Goal: Use online tool/utility: Utilize a website feature to perform a specific function

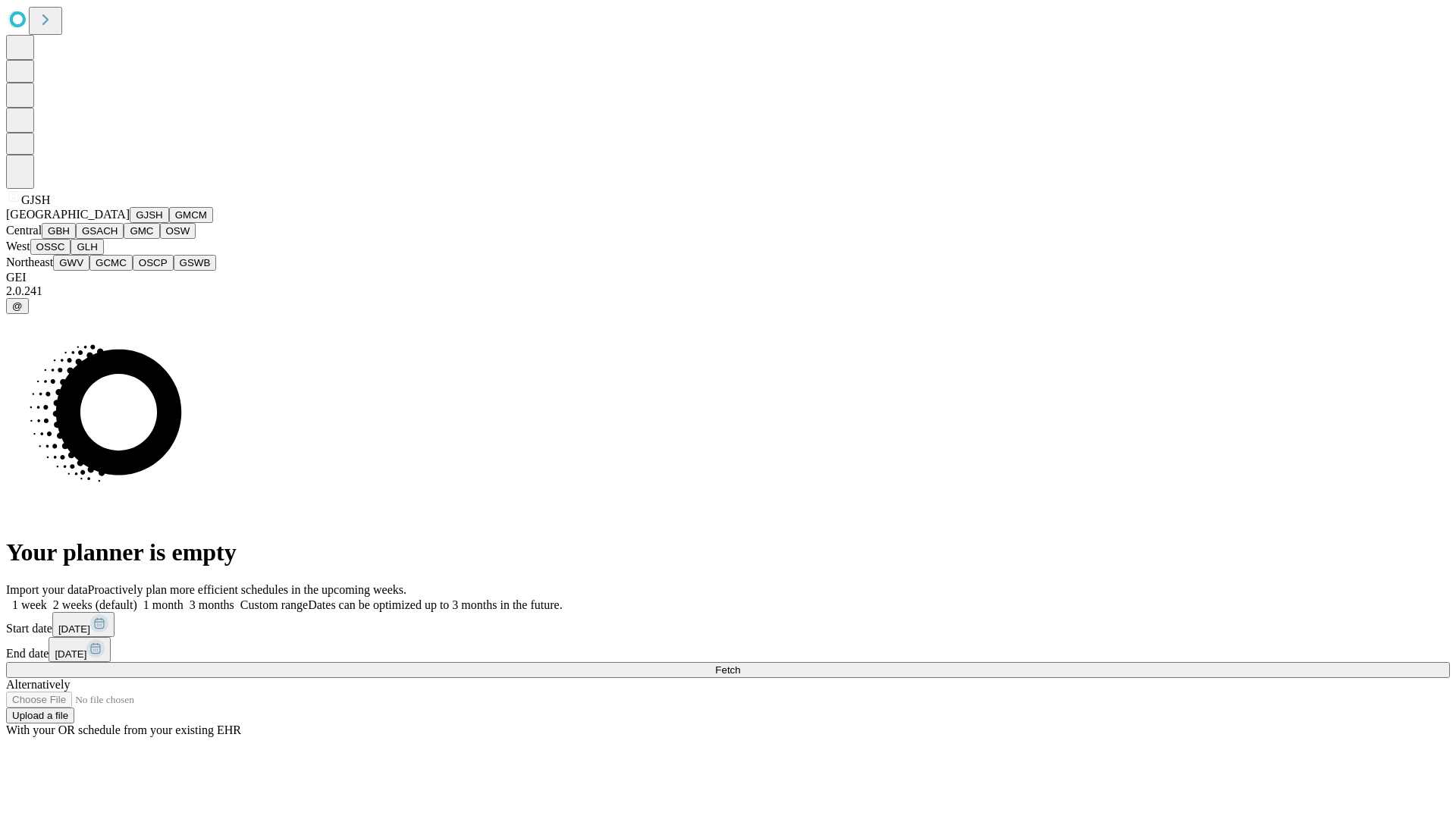
click at [130, 223] on button "GJSH" at bounding box center [149, 214] width 40 height 16
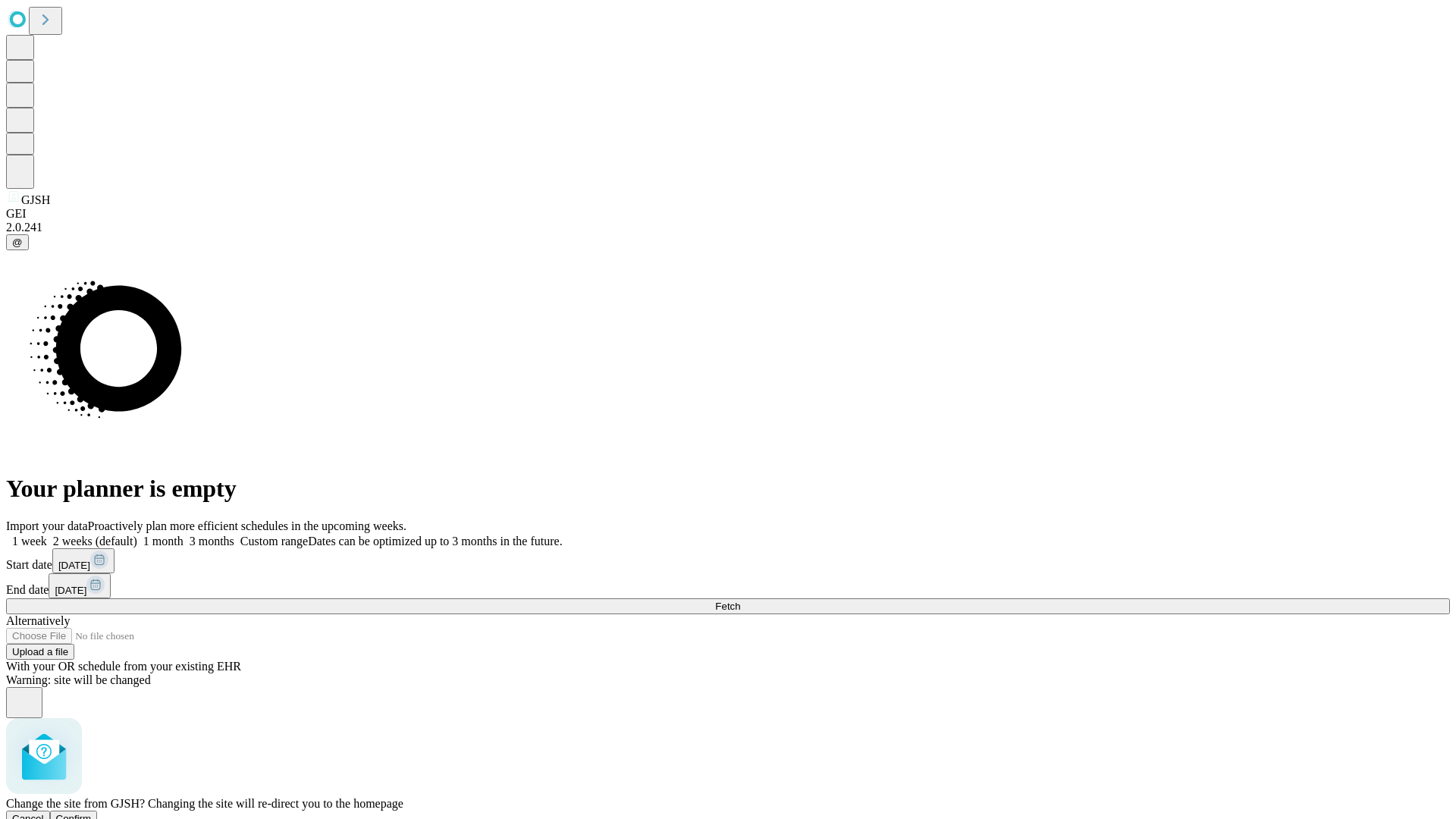
click at [92, 813] on span "Confirm" at bounding box center [73, 818] width 36 height 11
click at [137, 534] on label "2 weeks (default)" at bounding box center [92, 541] width 90 height 13
click at [740, 600] on span "Fetch" at bounding box center [727, 606] width 25 height 11
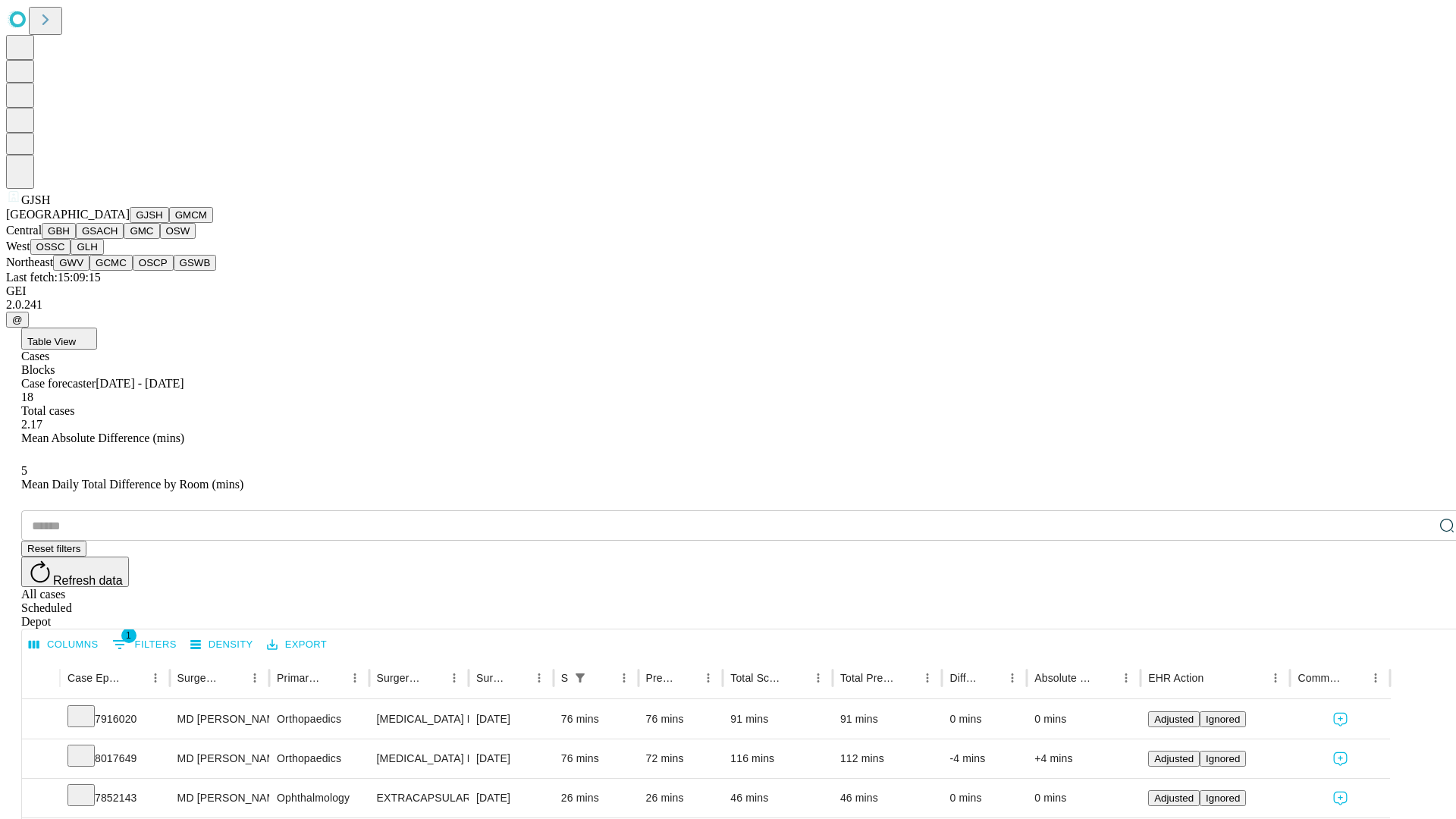
click at [169, 223] on button "GMCM" at bounding box center [191, 214] width 44 height 16
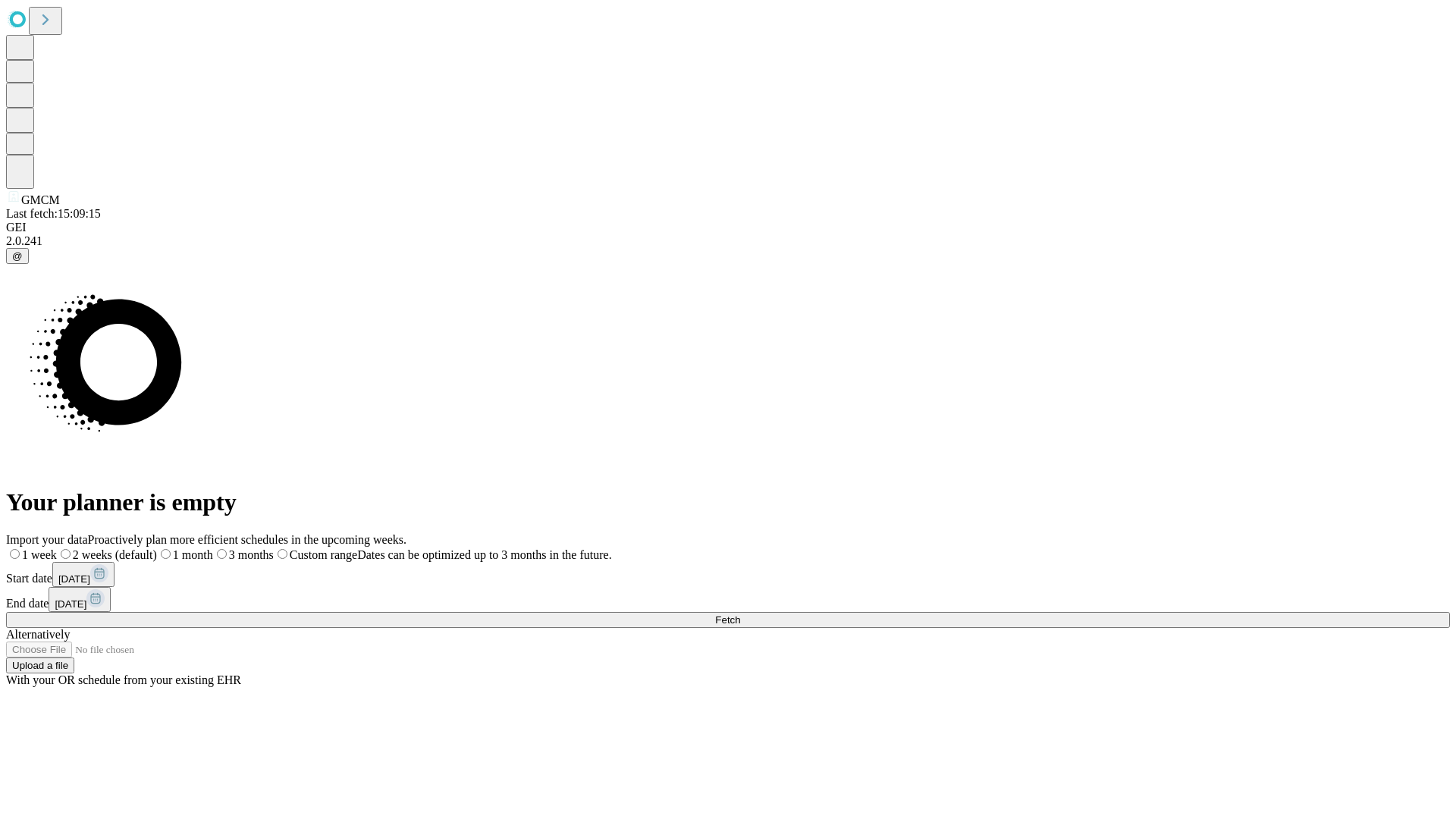
click at [740, 614] on span "Fetch" at bounding box center [727, 620] width 25 height 11
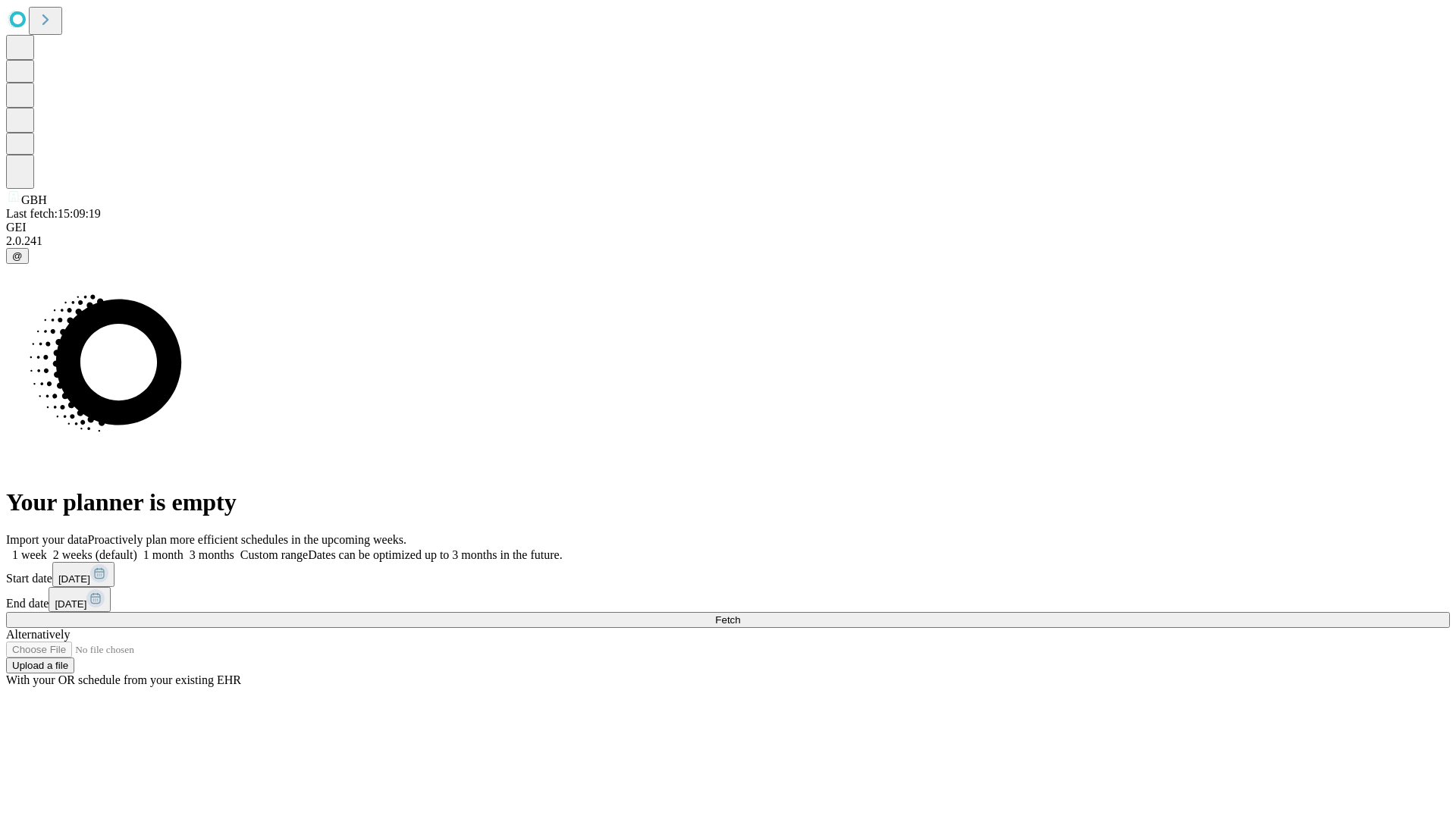
click at [137, 548] on label "2 weeks (default)" at bounding box center [92, 555] width 90 height 13
click at [740, 614] on span "Fetch" at bounding box center [727, 620] width 25 height 11
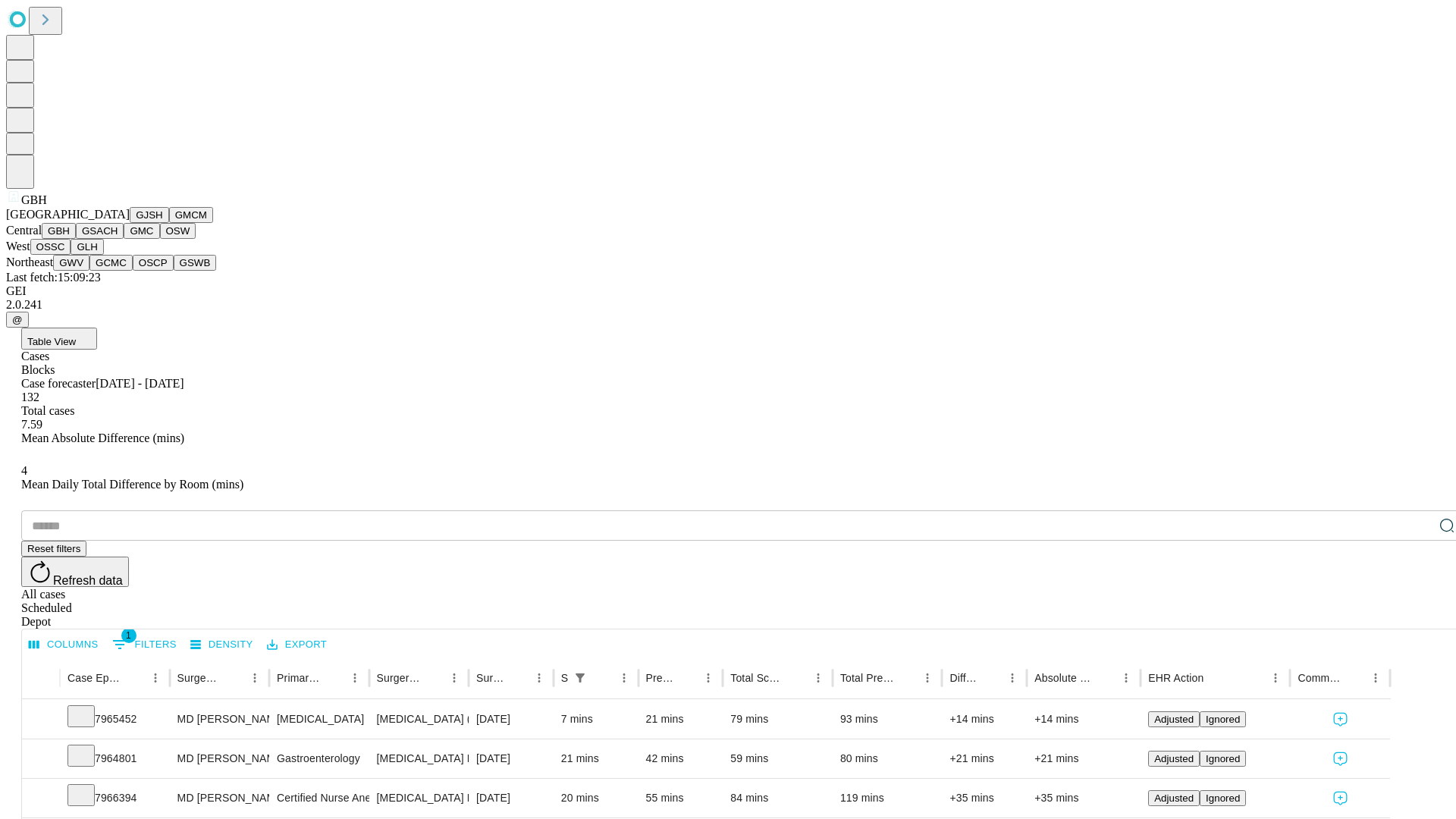
click at [118, 239] on button "GSACH" at bounding box center [100, 230] width 48 height 16
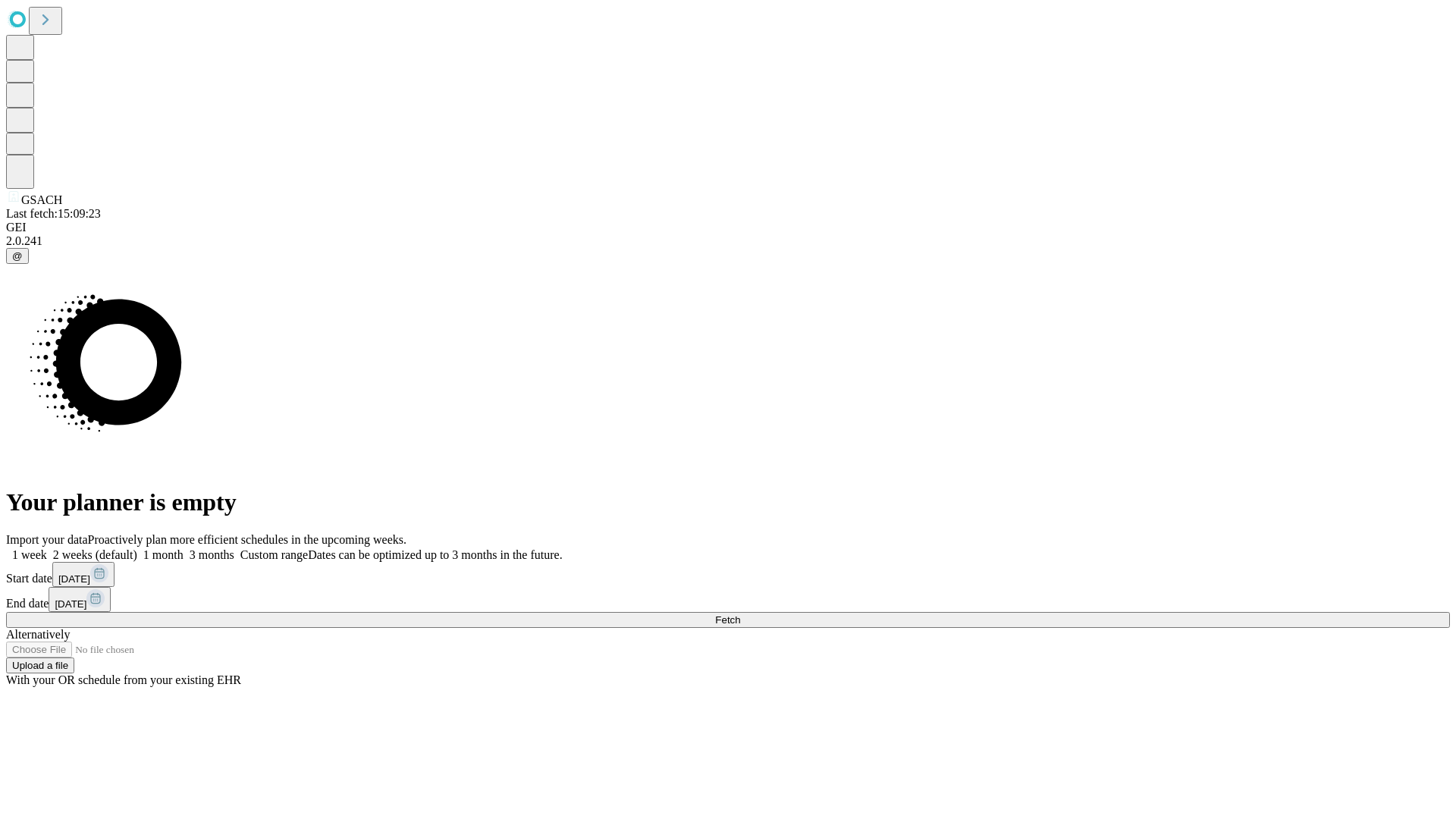
click at [137, 548] on label "2 weeks (default)" at bounding box center [92, 555] width 90 height 13
click at [740, 614] on span "Fetch" at bounding box center [727, 620] width 25 height 11
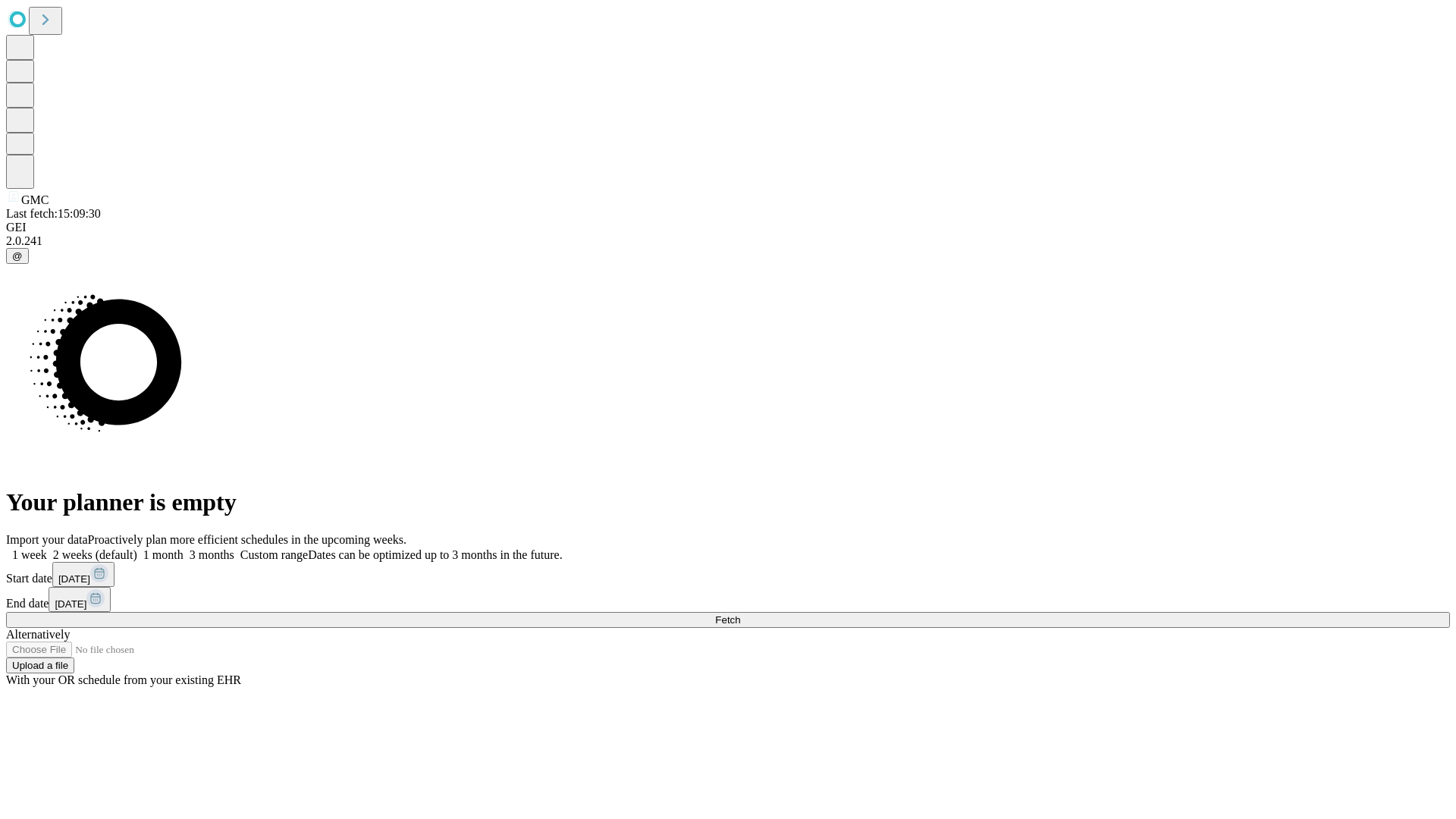
click at [740, 614] on span "Fetch" at bounding box center [727, 620] width 25 height 11
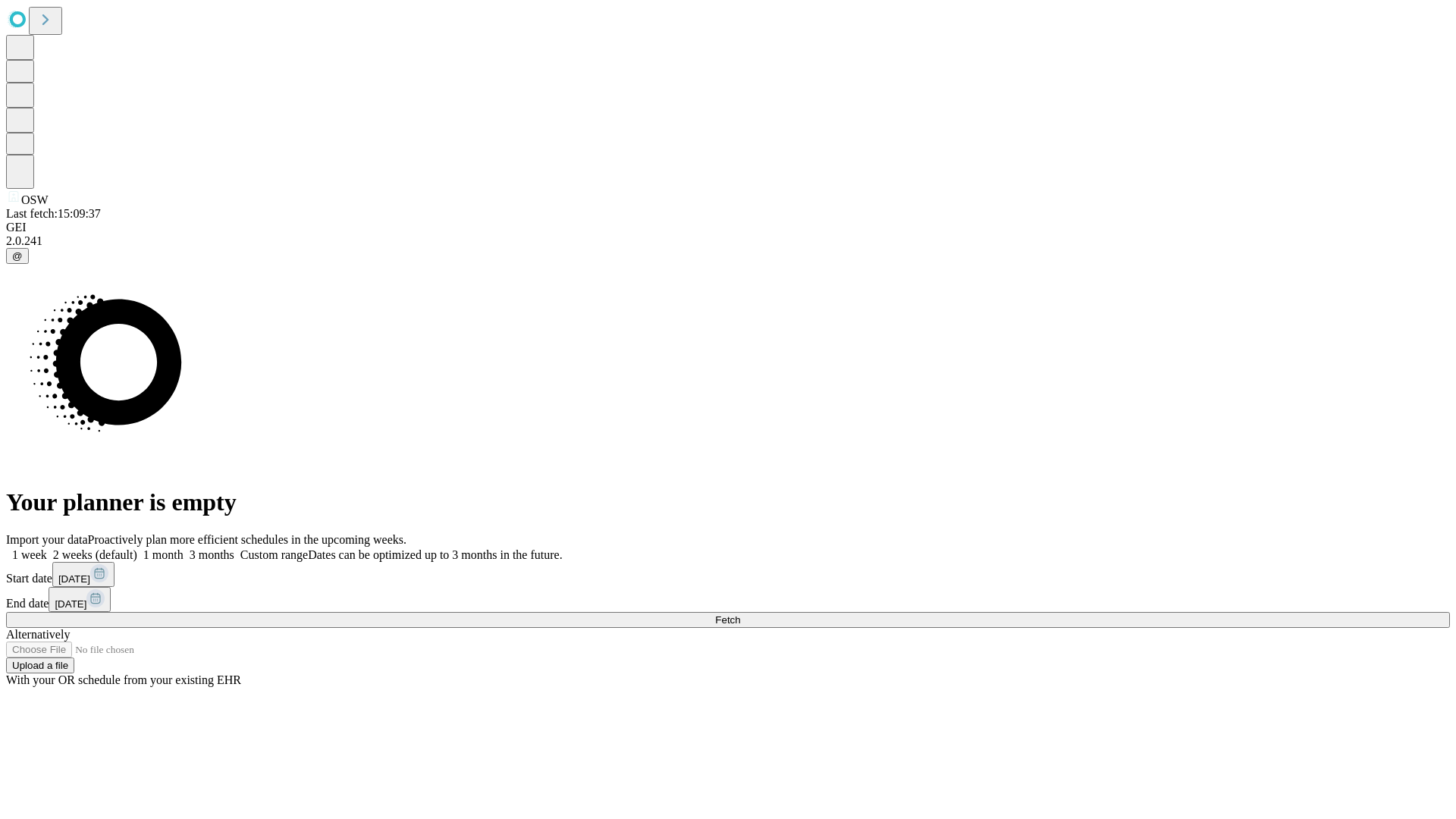
click at [137, 548] on label "2 weeks (default)" at bounding box center [92, 555] width 90 height 13
click at [740, 614] on span "Fetch" at bounding box center [727, 620] width 25 height 11
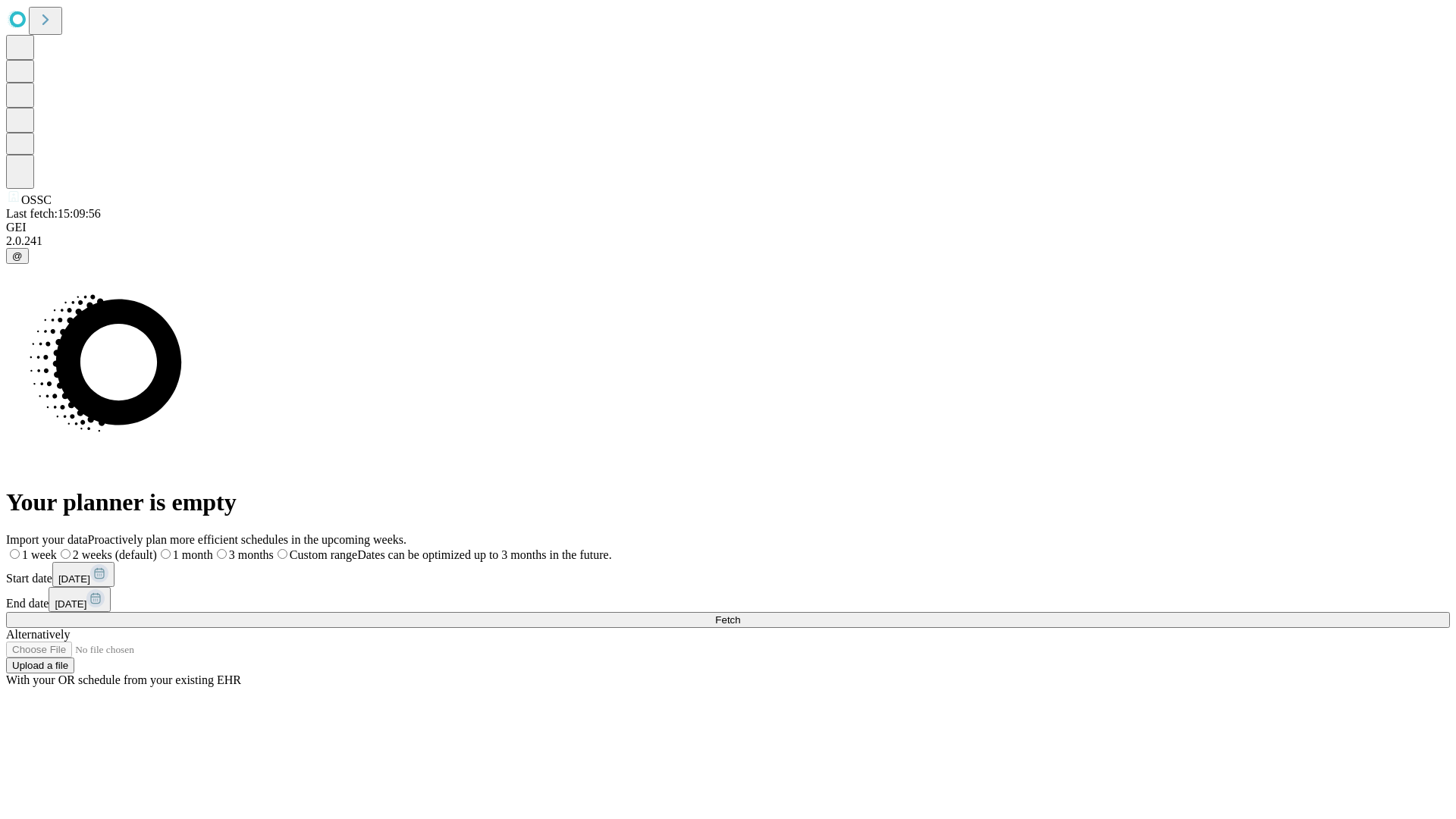
click at [740, 614] on span "Fetch" at bounding box center [727, 620] width 25 height 11
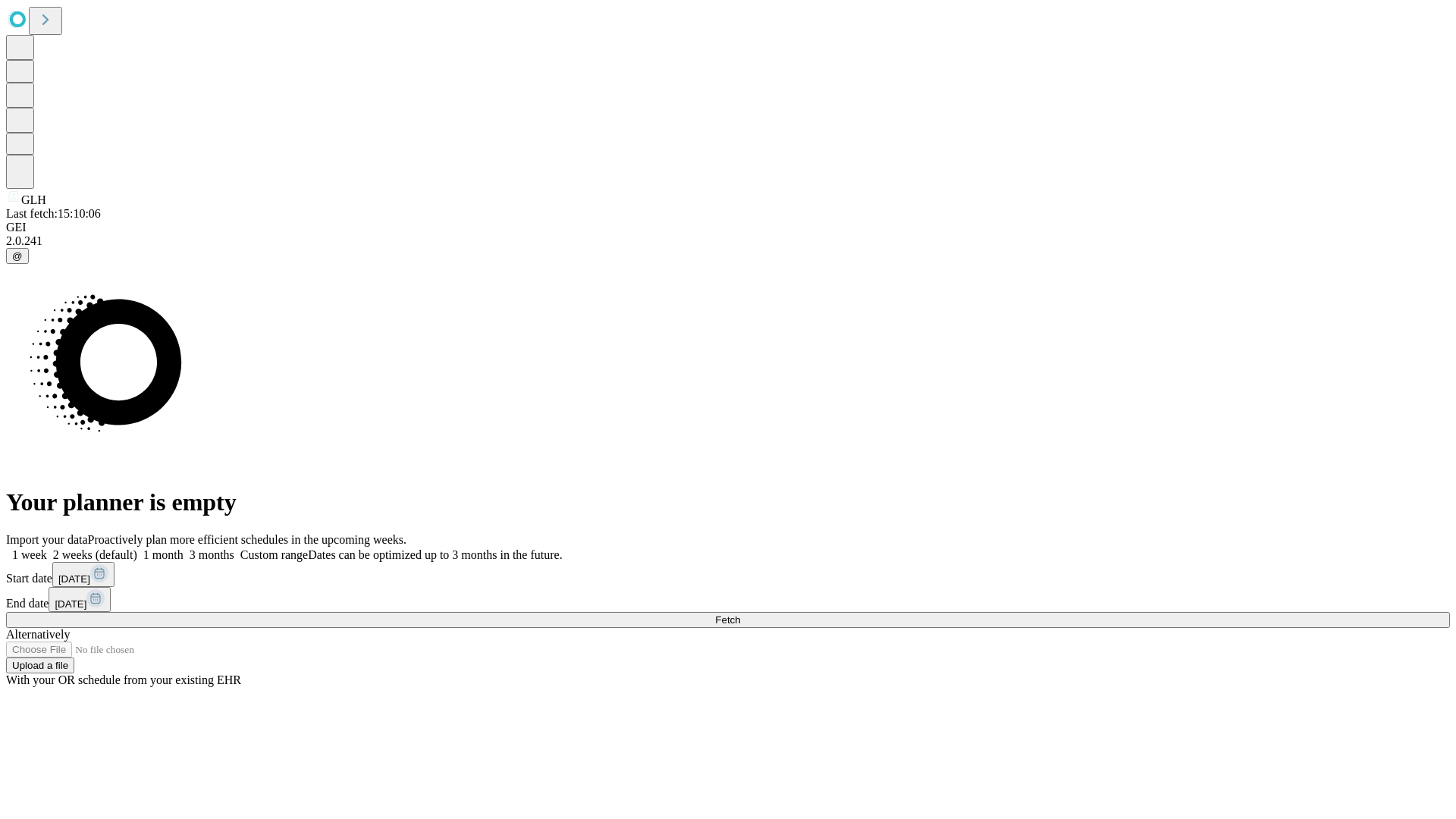
click at [137, 548] on label "2 weeks (default)" at bounding box center [92, 555] width 90 height 13
click at [740, 614] on span "Fetch" at bounding box center [727, 620] width 25 height 11
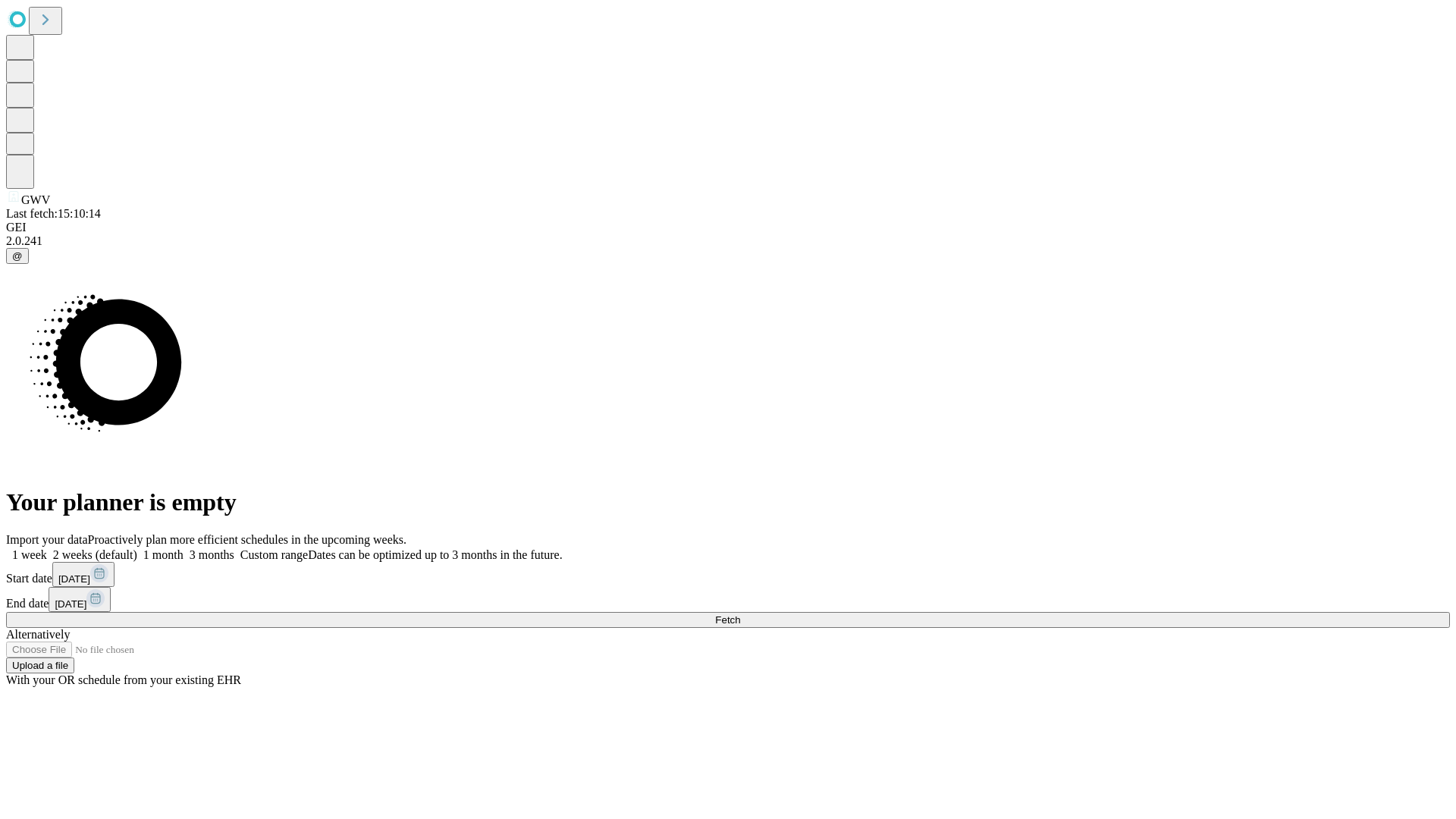
click at [137, 548] on label "2 weeks (default)" at bounding box center [92, 555] width 90 height 13
click at [740, 614] on span "Fetch" at bounding box center [727, 620] width 25 height 11
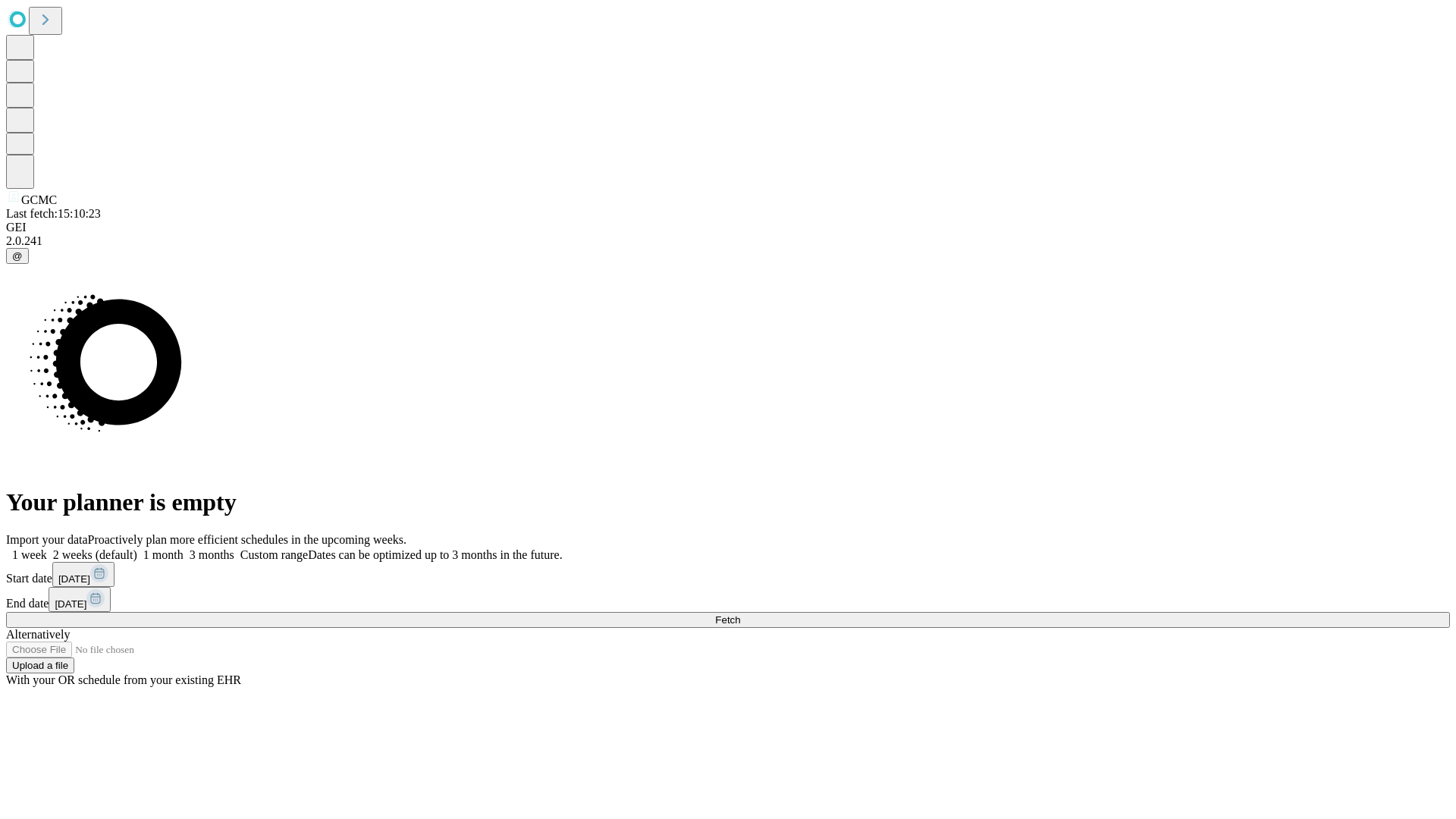
click at [137, 548] on label "2 weeks (default)" at bounding box center [92, 555] width 90 height 13
click at [740, 614] on span "Fetch" at bounding box center [727, 620] width 25 height 11
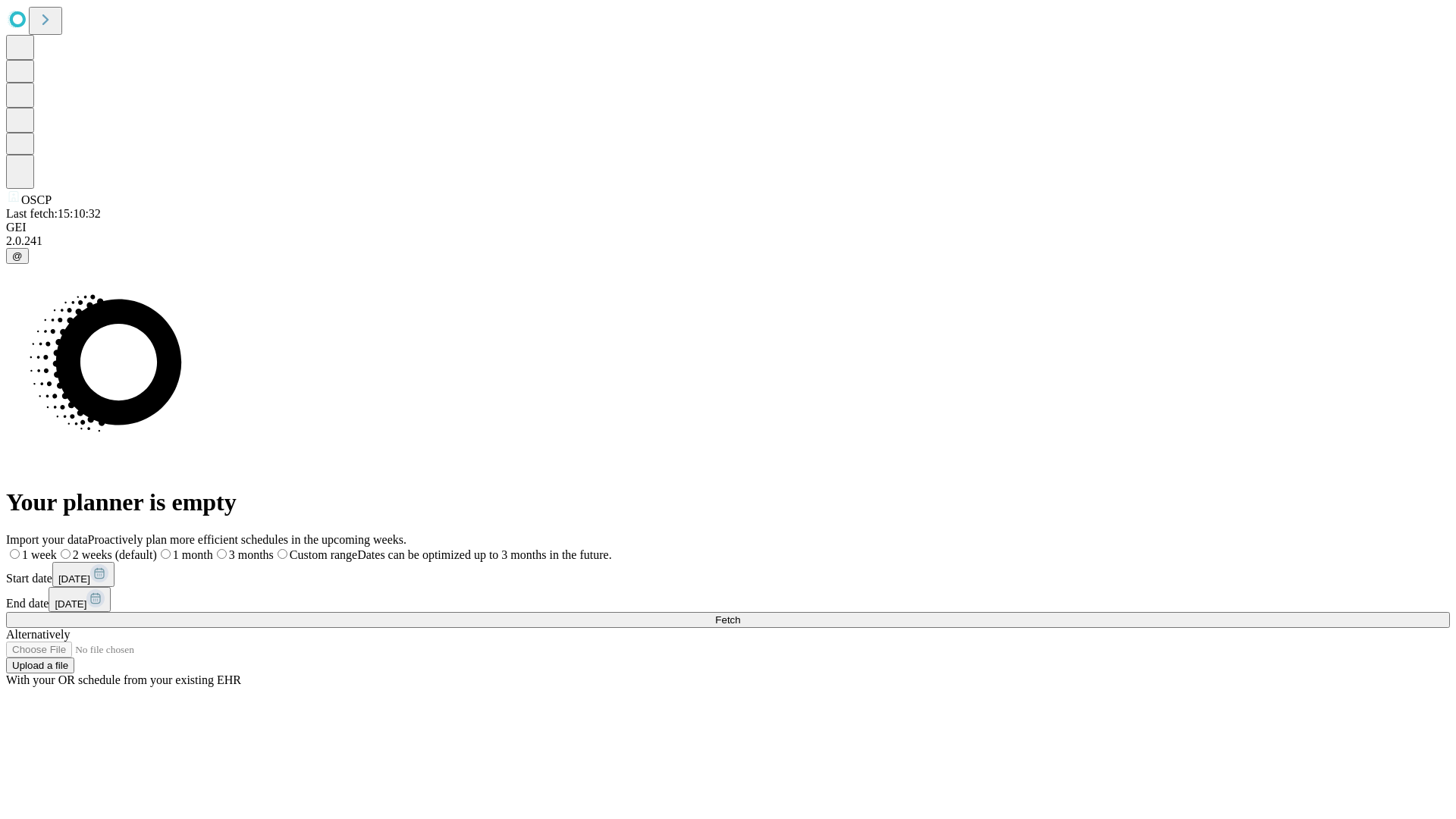
click at [740, 614] on span "Fetch" at bounding box center [727, 620] width 25 height 11
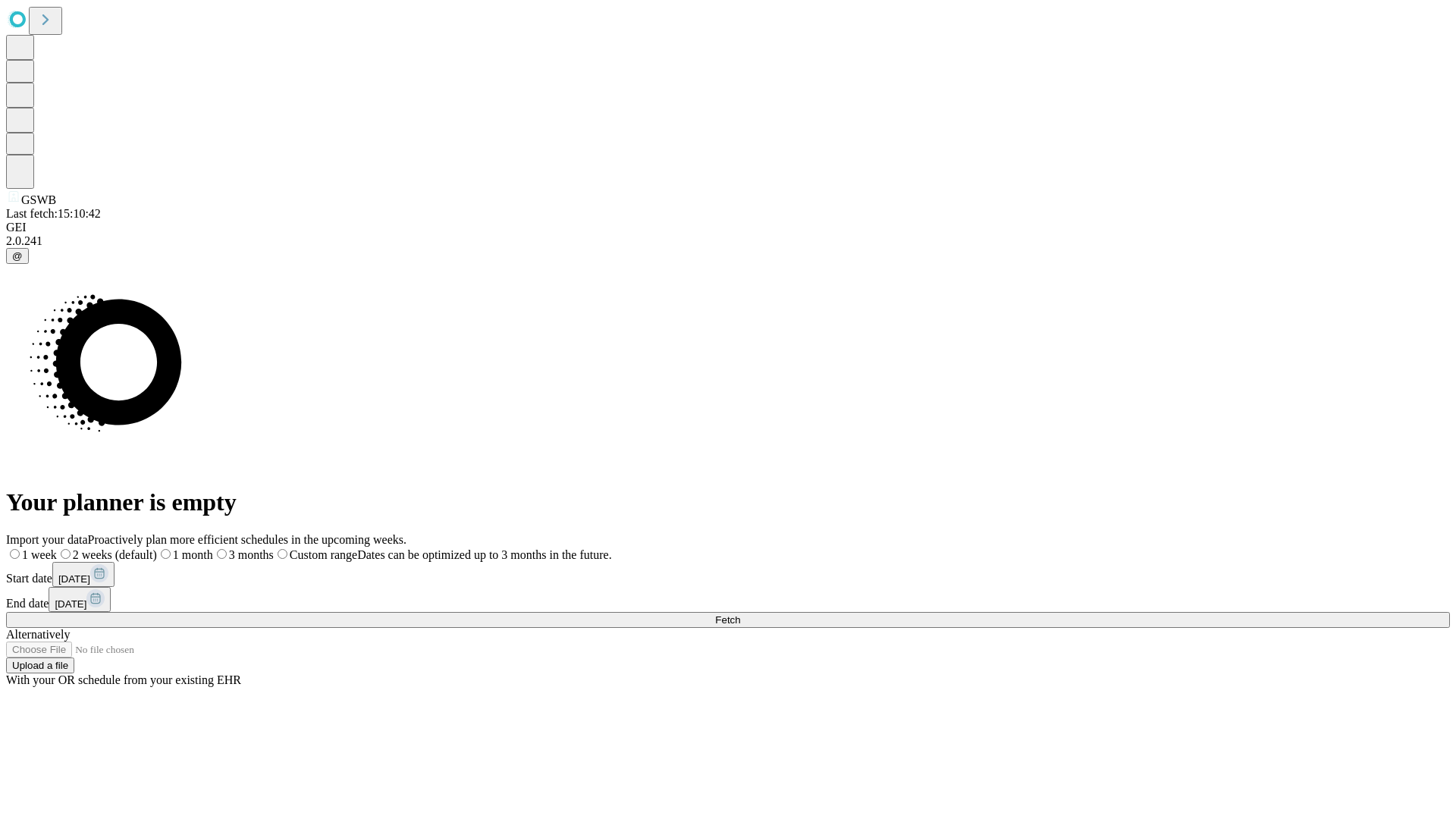
click at [157, 548] on label "2 weeks (default)" at bounding box center [107, 555] width 100 height 13
click at [740, 614] on span "Fetch" at bounding box center [727, 620] width 25 height 11
